Goal: Task Accomplishment & Management: Manage account settings

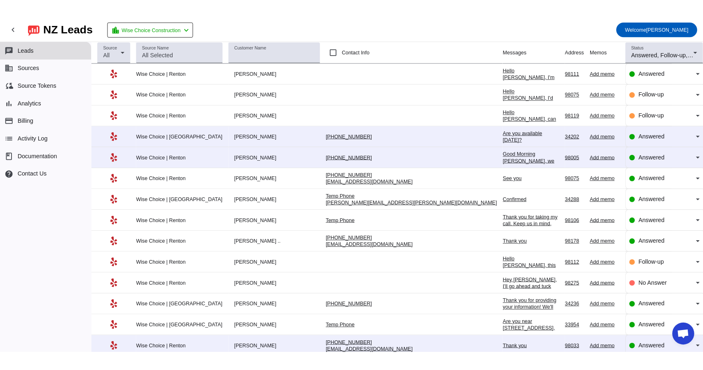
scroll to position [1340, 0]
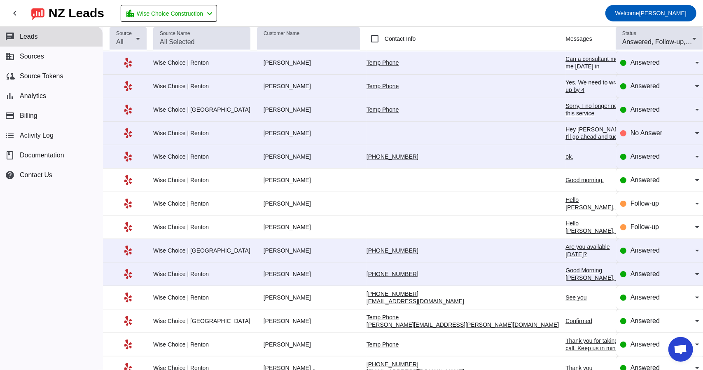
scroll to position [1370, 0]
click at [565, 107] on div "Sorry, I no longer need this service" at bounding box center [596, 109] width 63 height 15
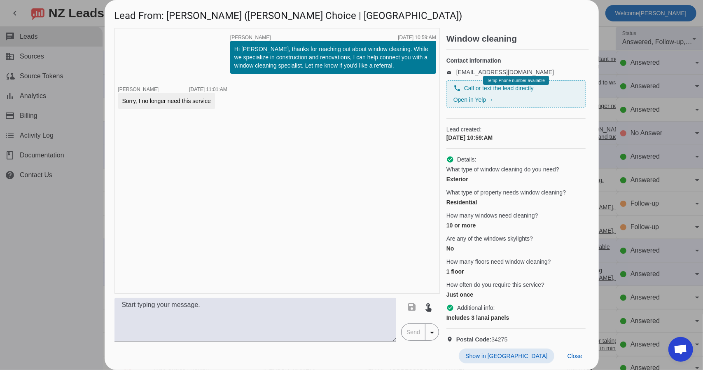
click at [90, 184] on div at bounding box center [351, 185] width 703 height 370
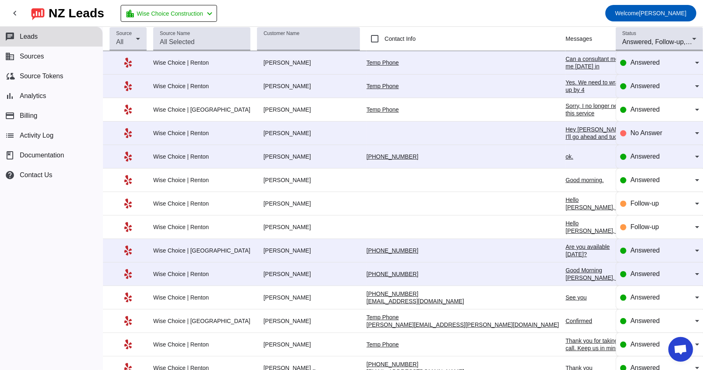
click at [565, 80] on div "Yes. We need to wrap up by 4" at bounding box center [596, 86] width 63 height 15
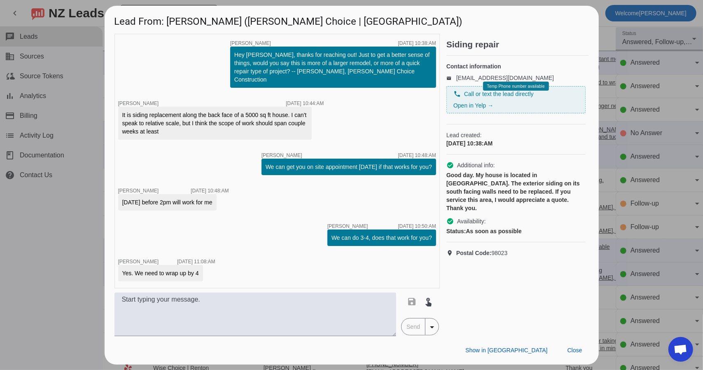
click at [93, 57] on div at bounding box center [351, 185] width 703 height 370
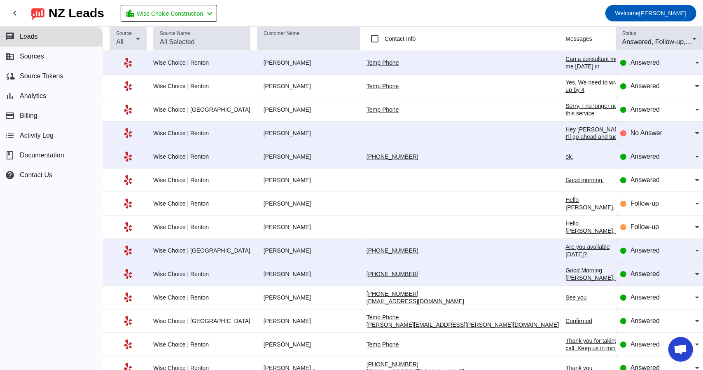
click at [565, 60] on div "Can a consultant meet me [DATE] in [GEOGRAPHIC_DATA]?" at bounding box center [596, 66] width 63 height 22
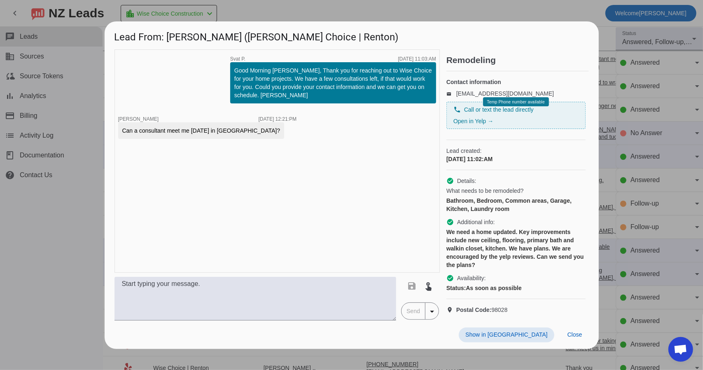
click at [79, 173] on div at bounding box center [351, 185] width 703 height 370
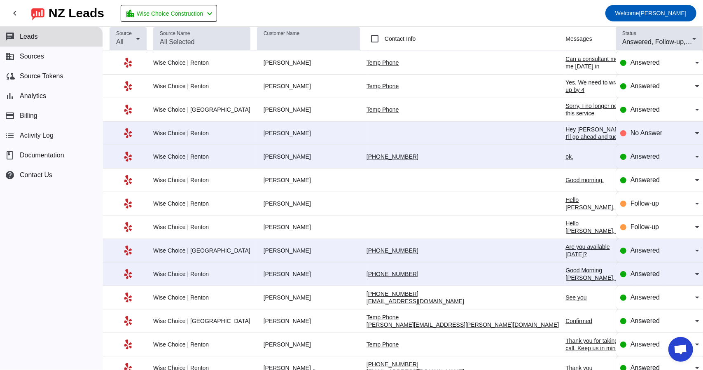
click at [565, 86] on div "Yes. We need to wrap up by 4" at bounding box center [596, 86] width 63 height 15
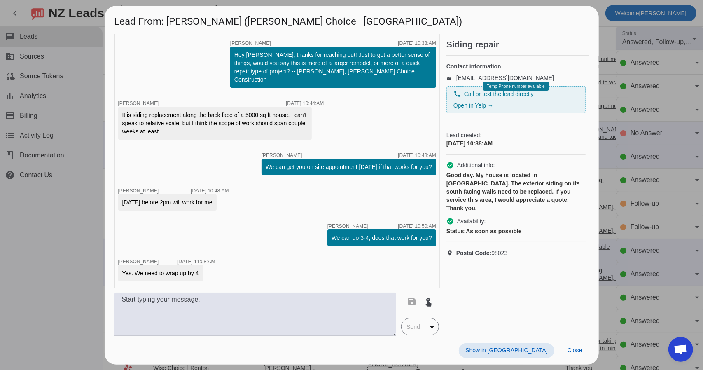
click at [95, 200] on div at bounding box center [351, 185] width 703 height 370
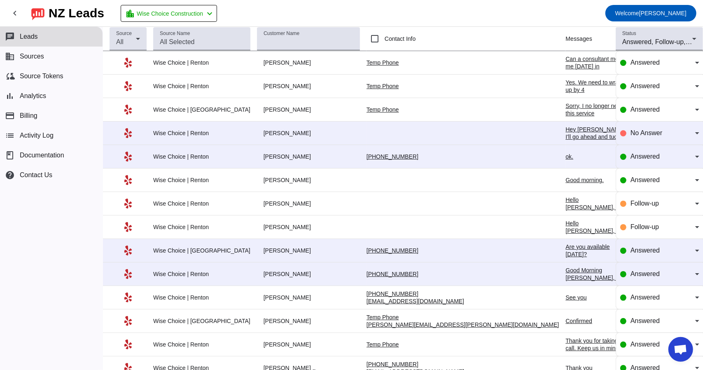
click at [565, 107] on div "Sorry, I no longer need this service" at bounding box center [596, 109] width 63 height 15
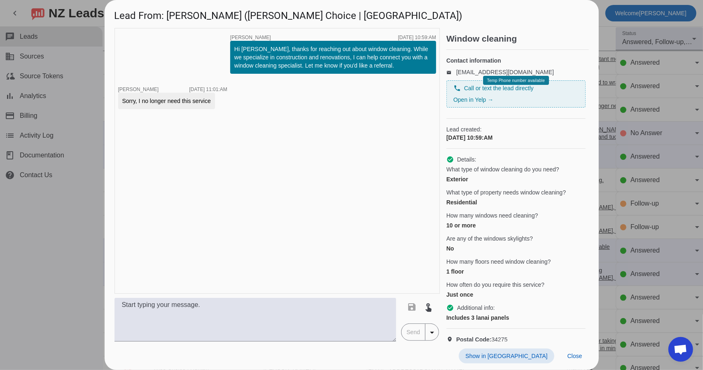
click at [90, 183] on div at bounding box center [351, 185] width 703 height 370
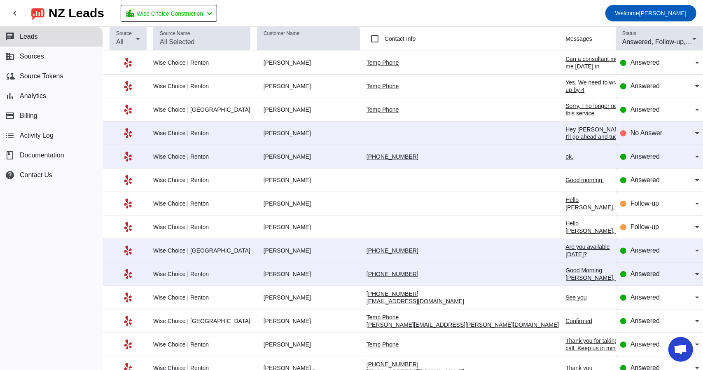
click at [565, 133] on div "Hey [PERSON_NAME], I'll go ahead and tuck this thread away for now so your inbo…" at bounding box center [596, 163] width 63 height 74
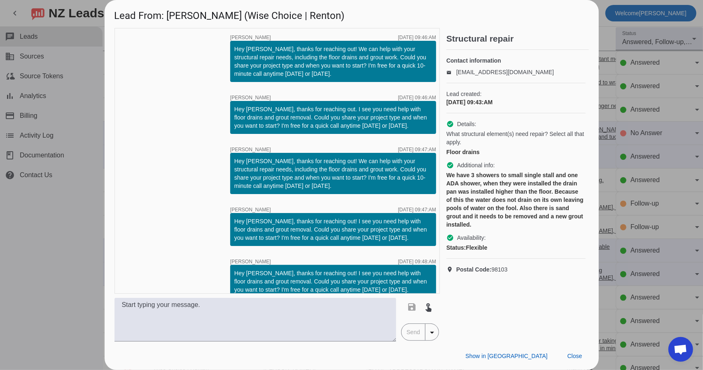
scroll to position [63, 0]
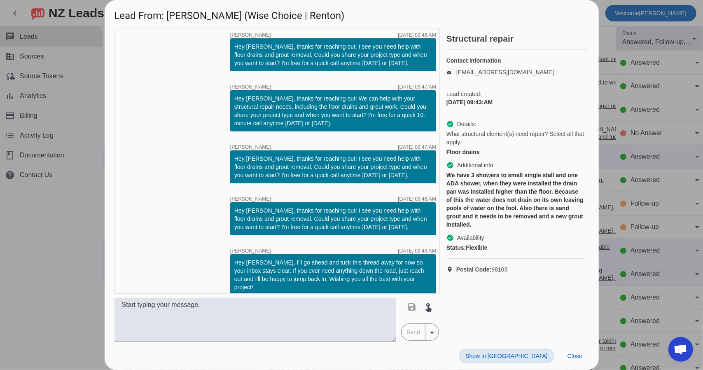
click at [91, 197] on div at bounding box center [351, 185] width 703 height 370
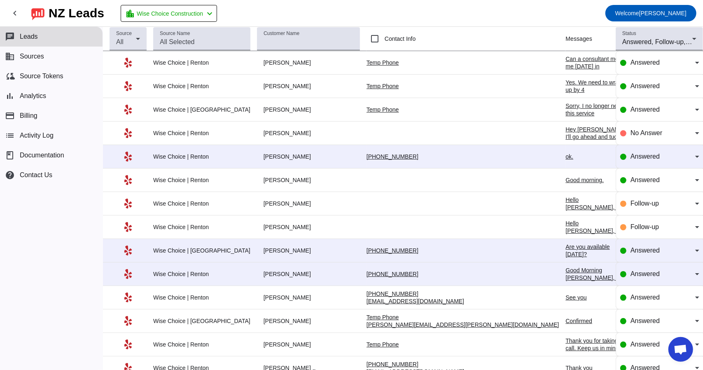
click at [565, 151] on td "ok. [DATE] 04:30:AM" at bounding box center [600, 156] width 70 height 23
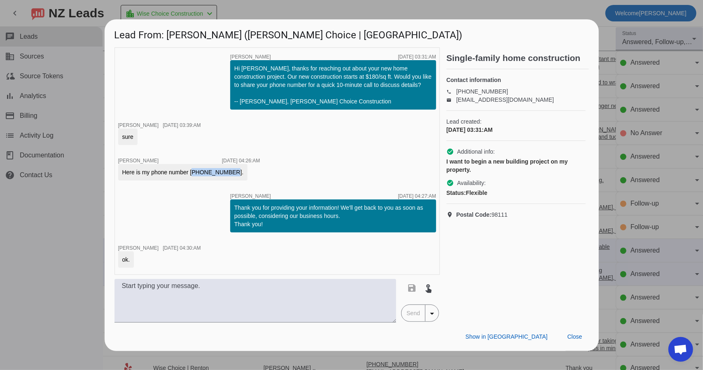
drag, startPoint x: 190, startPoint y: 172, endPoint x: 223, endPoint y: 175, distance: 33.4
click at [223, 175] on div "Here is my phone number [PHONE_NUMBER]." at bounding box center [182, 172] width 121 height 8
copy div "[PHONE_NUMBER]"
click at [92, 206] on div at bounding box center [351, 185] width 703 height 370
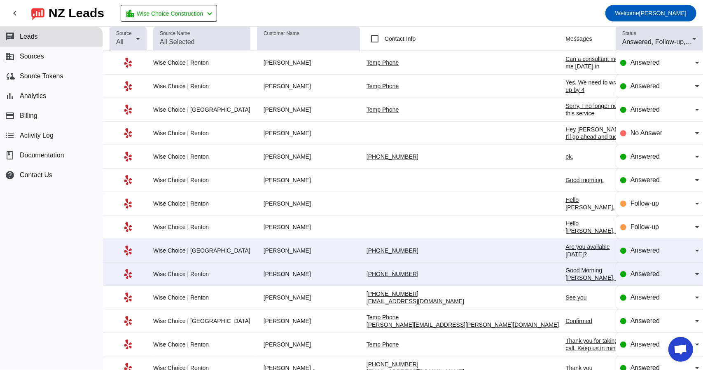
click at [565, 56] on div "Can a consultant meet me [DATE] in [GEOGRAPHIC_DATA]?" at bounding box center [596, 66] width 63 height 22
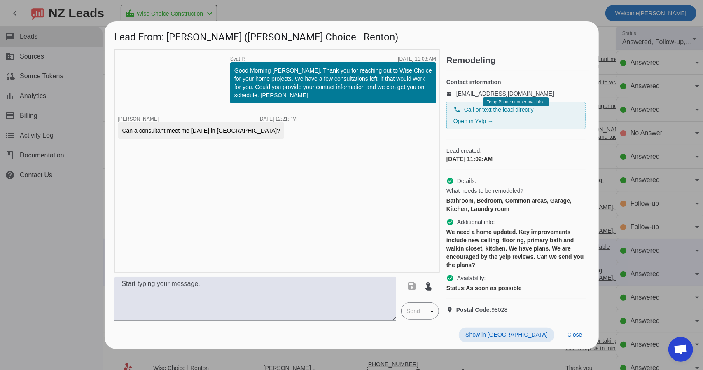
click at [86, 198] on div at bounding box center [351, 185] width 703 height 370
